Goal: Task Accomplishment & Management: Use online tool/utility

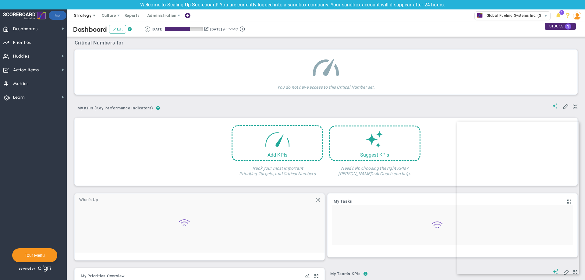
click at [84, 17] on span "Strategy" at bounding box center [83, 15] width 18 height 5
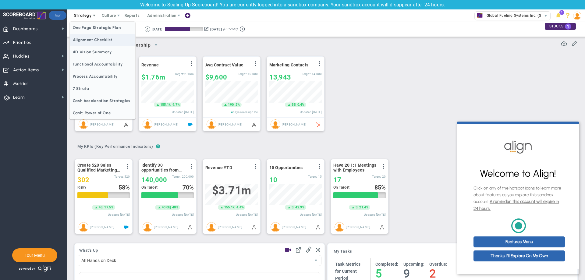
click at [89, 41] on span "Alignment Checklist" at bounding box center [102, 40] width 65 height 12
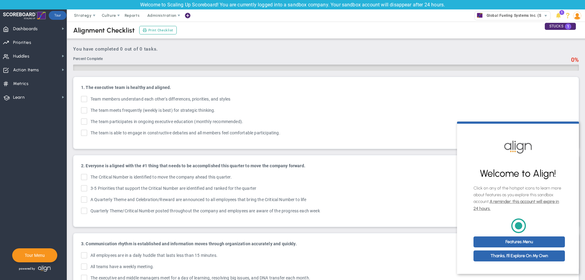
checkbox input "true"
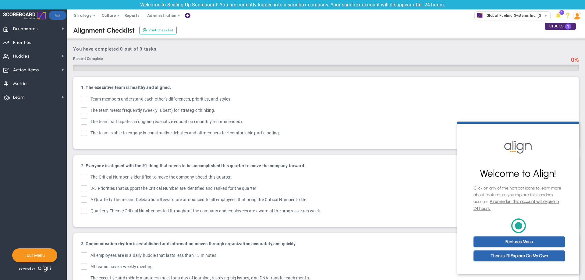
checkbox input "true"
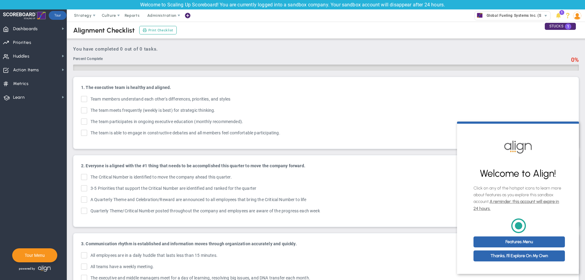
checkbox input "true"
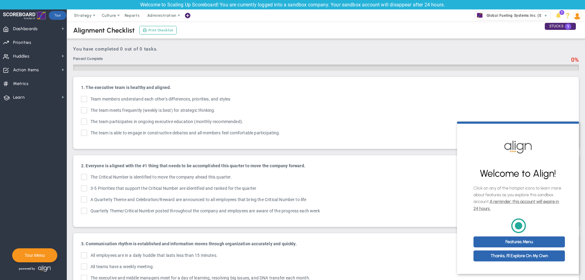
checkbox input "true"
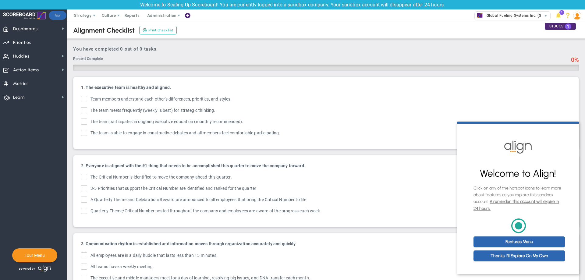
checkbox input "true"
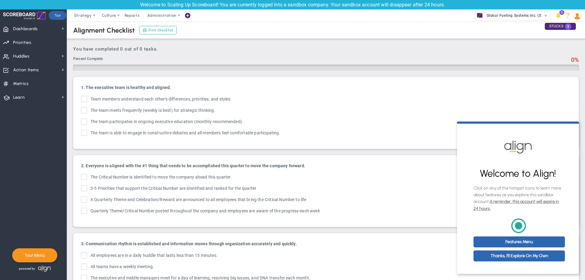
checkbox input "true"
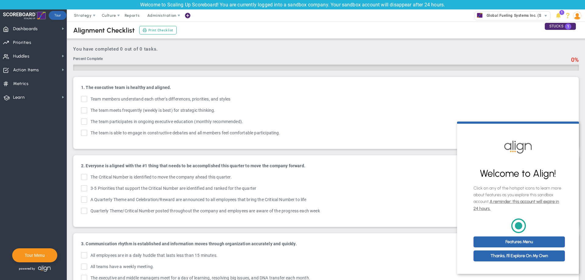
checkbox input "true"
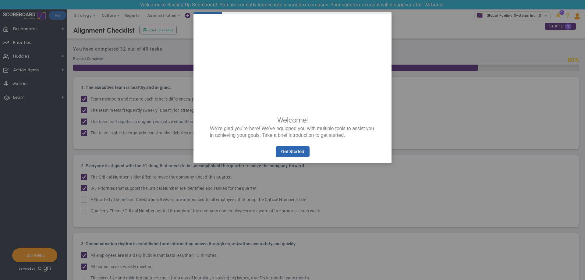
click at [504, 81] on appcues "× Welcome! We’re glad you’re here! We’ve equipped you with multiple tools to as…" at bounding box center [292, 140] width 585 height 280
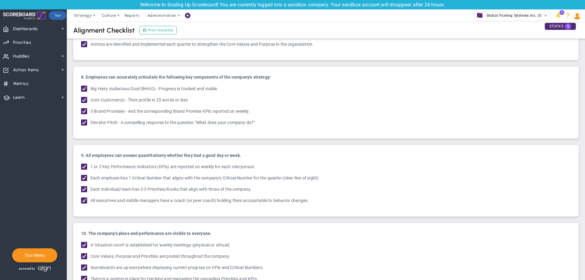
scroll to position [583, 0]
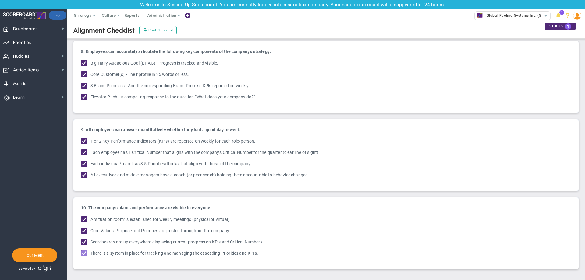
drag, startPoint x: 72, startPoint y: 59, endPoint x: 305, endPoint y: 251, distance: 301.7
copy div "Percent Complete 80% 1. The executive team is healthy and aligned. Team members…"
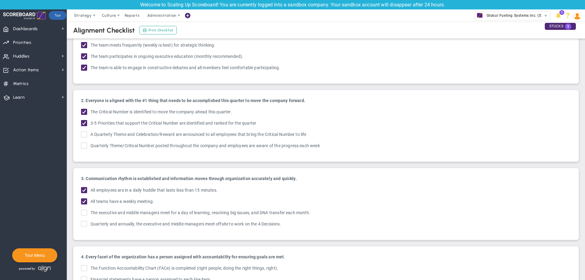
scroll to position [0, 0]
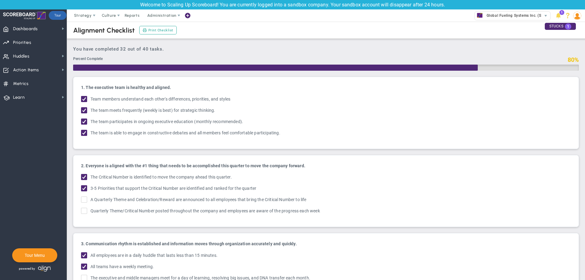
click at [166, 51] on h3 "You have completed 32 out of 40 tasks." at bounding box center [326, 48] width 506 height 5
click at [135, 50] on h3 "You have completed 32 out of 40 tasks." at bounding box center [326, 48] width 506 height 5
click at [41, 106] on nav "Dashboards Dashboards My Dashboard Company Dashboard Annual Initiatives" at bounding box center [33, 151] width 67 height 258
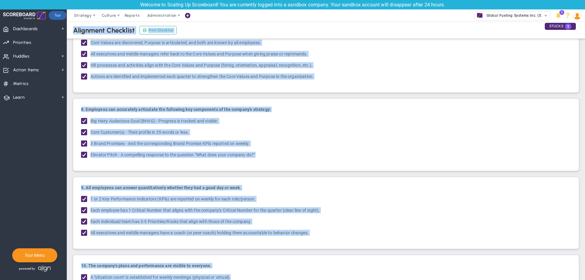
scroll to position [583, 0]
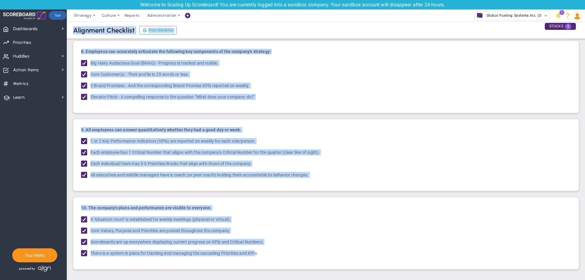
drag, startPoint x: 72, startPoint y: 30, endPoint x: 257, endPoint y: 292, distance: 320.2
click at [257, 280] on html "Welcome to Scaling Up Scoreboard! You are currently logged into a sandbox compa…" at bounding box center [292, 140] width 585 height 280
copy div "Alignment Checklist Print Checklist You have completed 32 out of 40 tasks. Perc…"
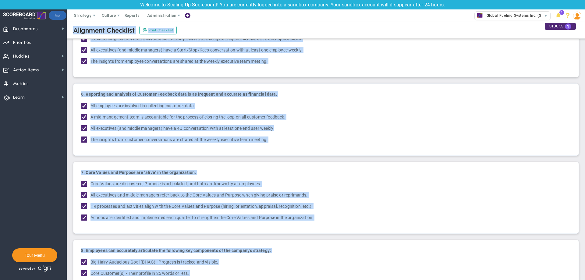
scroll to position [370, 0]
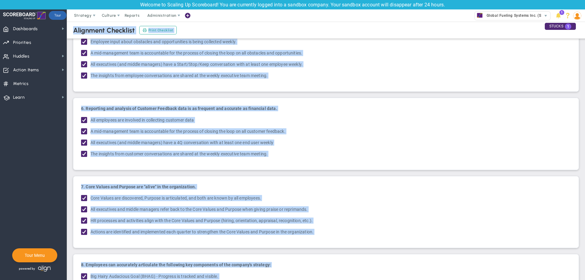
click at [198, 25] on div "Alignment Checklist Print Checklist" at bounding box center [326, 30] width 530 height 17
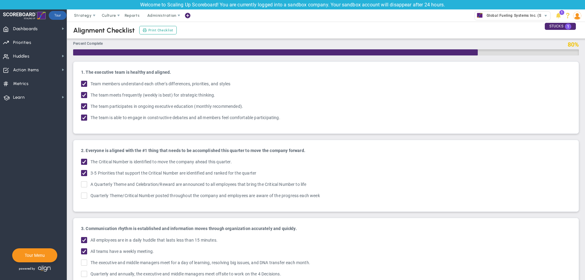
scroll to position [0, 0]
